Goal: Information Seeking & Learning: Learn about a topic

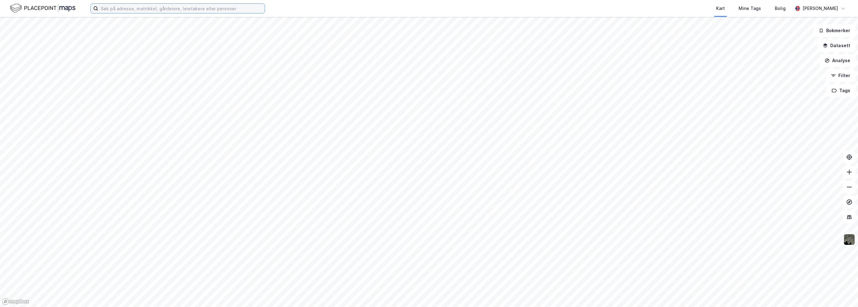
click at [144, 12] on input at bounding box center [181, 8] width 167 height 9
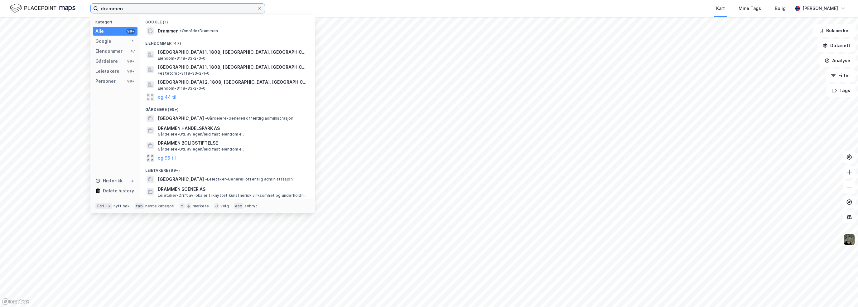
type input "drammen"
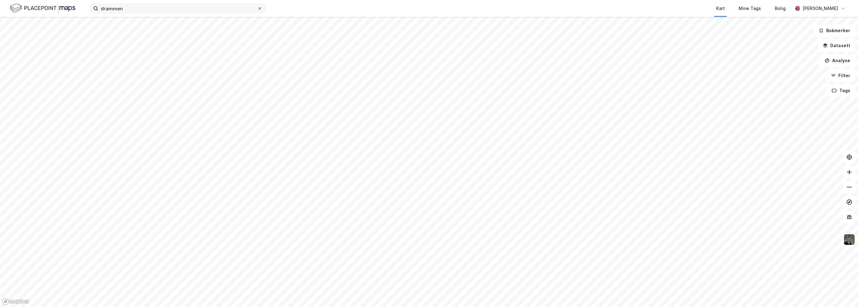
click at [260, 8] on icon at bounding box center [260, 9] width 4 height 4
click at [257, 8] on input "drammen" at bounding box center [177, 8] width 159 height 9
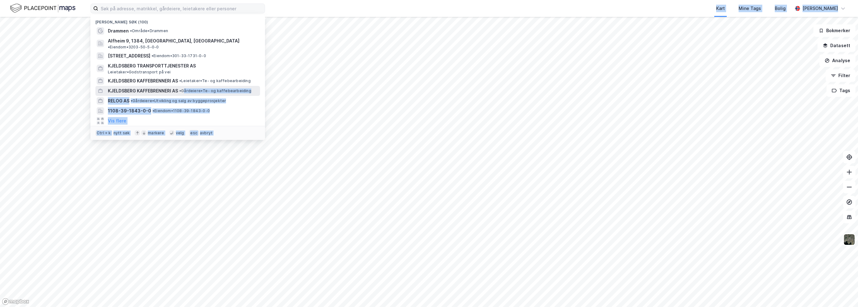
click at [455, 84] on div "Nylige søk (100) Drammen • Område • Drammen Alfheim 9, 1384, ASKER, ASKER • Eie…" at bounding box center [429, 153] width 858 height 307
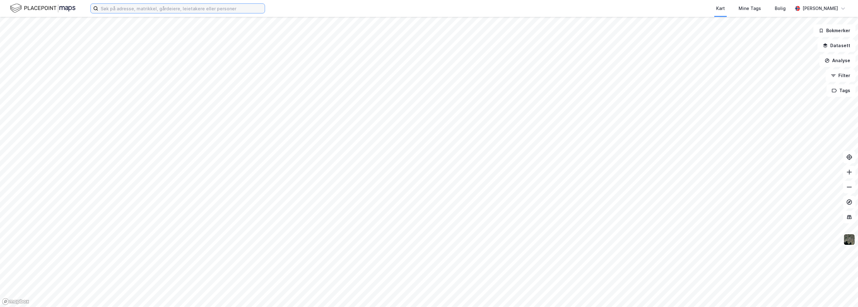
click at [115, 7] on input at bounding box center [181, 8] width 167 height 9
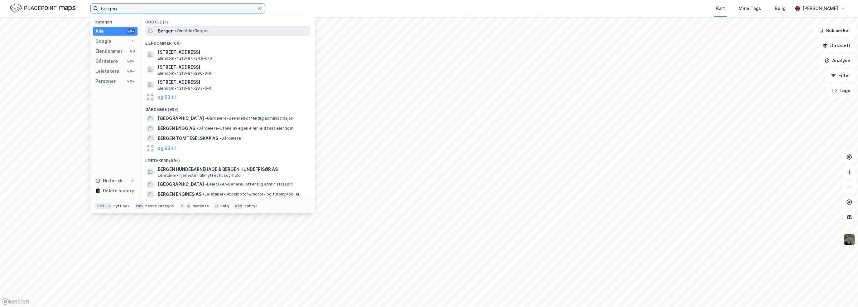
type input "bergen"
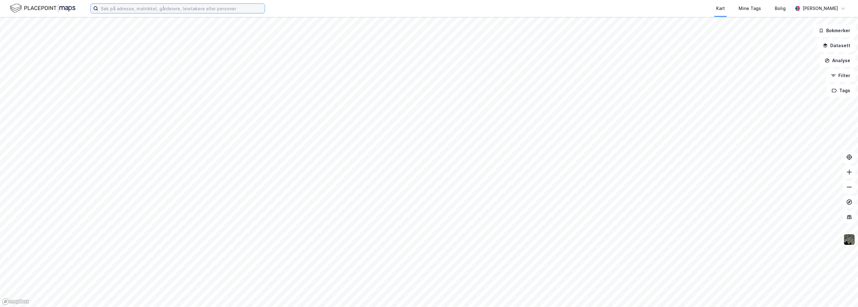
click at [150, 10] on input at bounding box center [181, 8] width 167 height 9
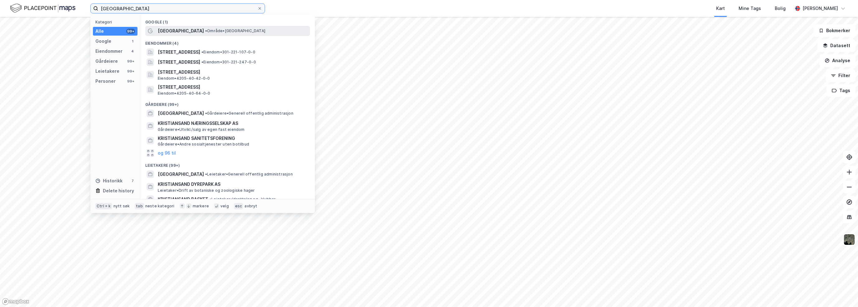
type input "[GEOGRAPHIC_DATA]"
click at [174, 31] on span "[GEOGRAPHIC_DATA]" at bounding box center [181, 30] width 46 height 7
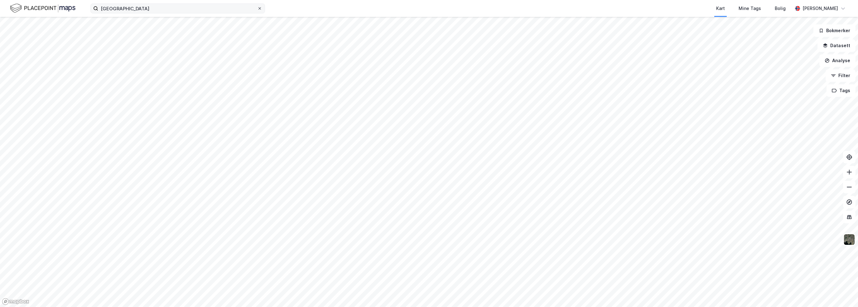
click at [260, 8] on icon at bounding box center [260, 8] width 2 height 2
click at [257, 8] on input "[GEOGRAPHIC_DATA]" at bounding box center [177, 8] width 159 height 9
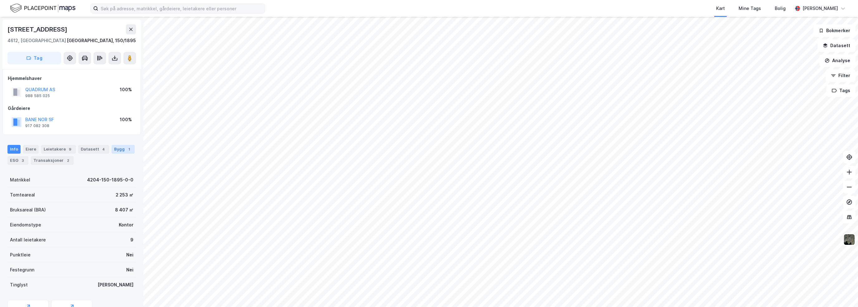
click at [114, 147] on div "Bygg 1" at bounding box center [123, 149] width 23 height 9
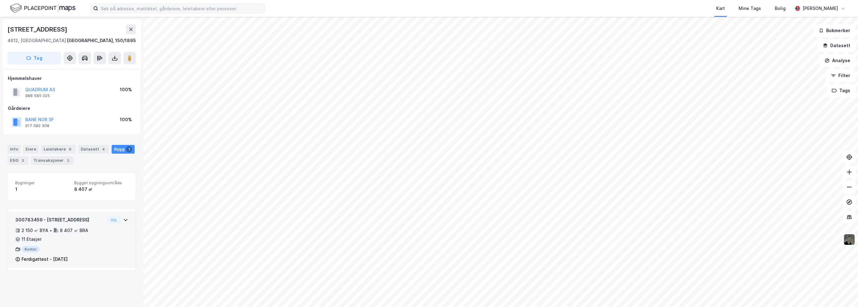
click at [123, 217] on icon at bounding box center [125, 219] width 5 height 5
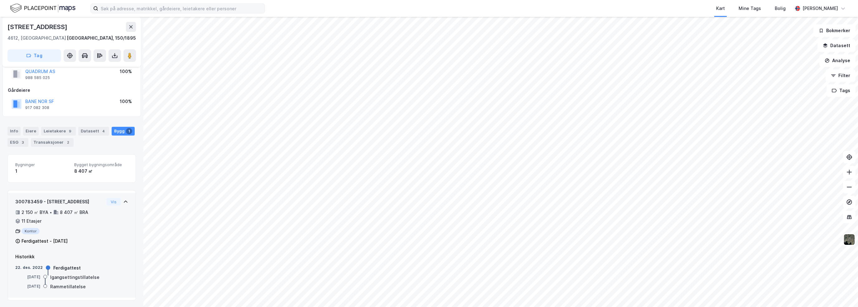
scroll to position [19, 0]
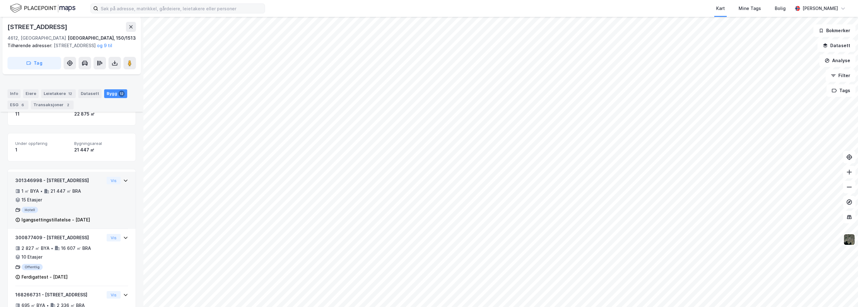
scroll to position [94, 0]
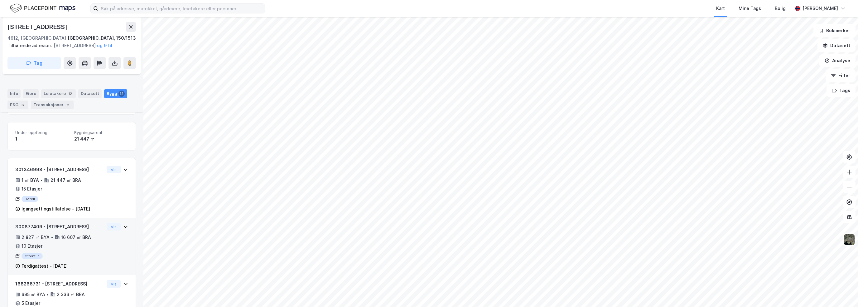
click at [92, 249] on div "2 827 ㎡ BYA • 16 607 ㎡ BRA • 10 Etasjer" at bounding box center [59, 241] width 89 height 16
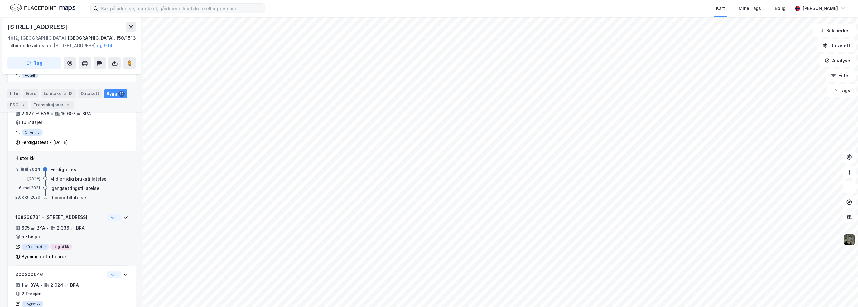
scroll to position [218, 0]
